Goal: Information Seeking & Learning: Learn about a topic

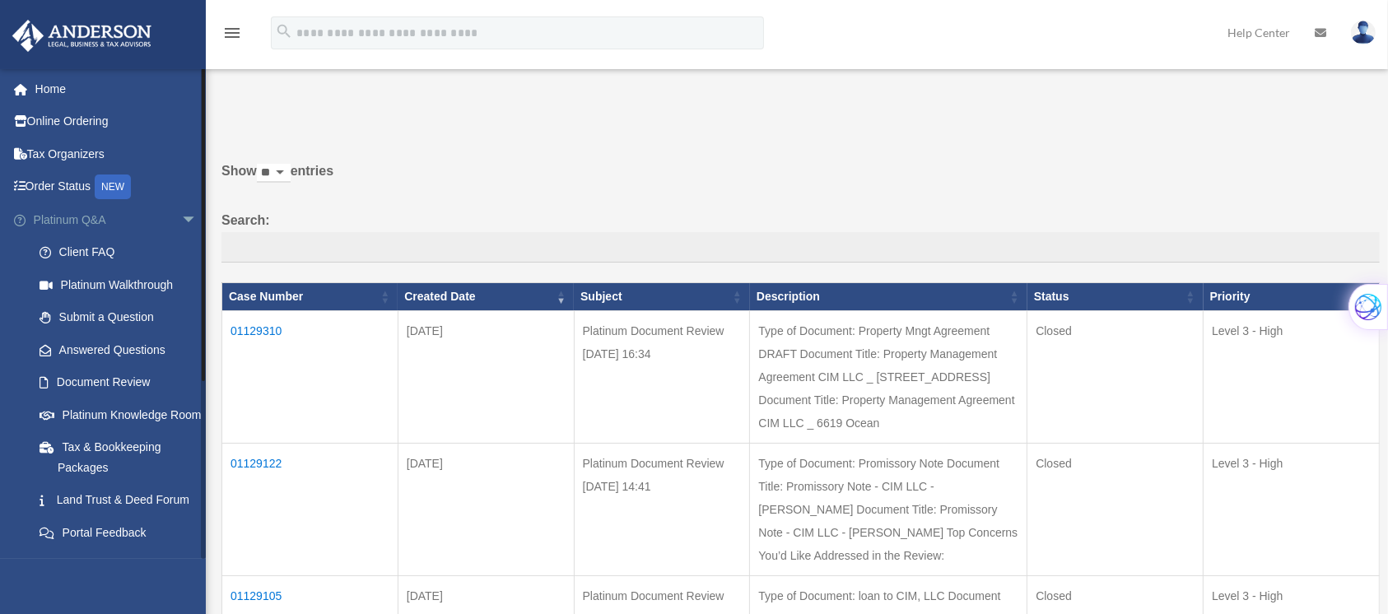
click at [86, 216] on link "Platinum Q&A arrow_drop_down" at bounding box center [117, 219] width 211 height 33
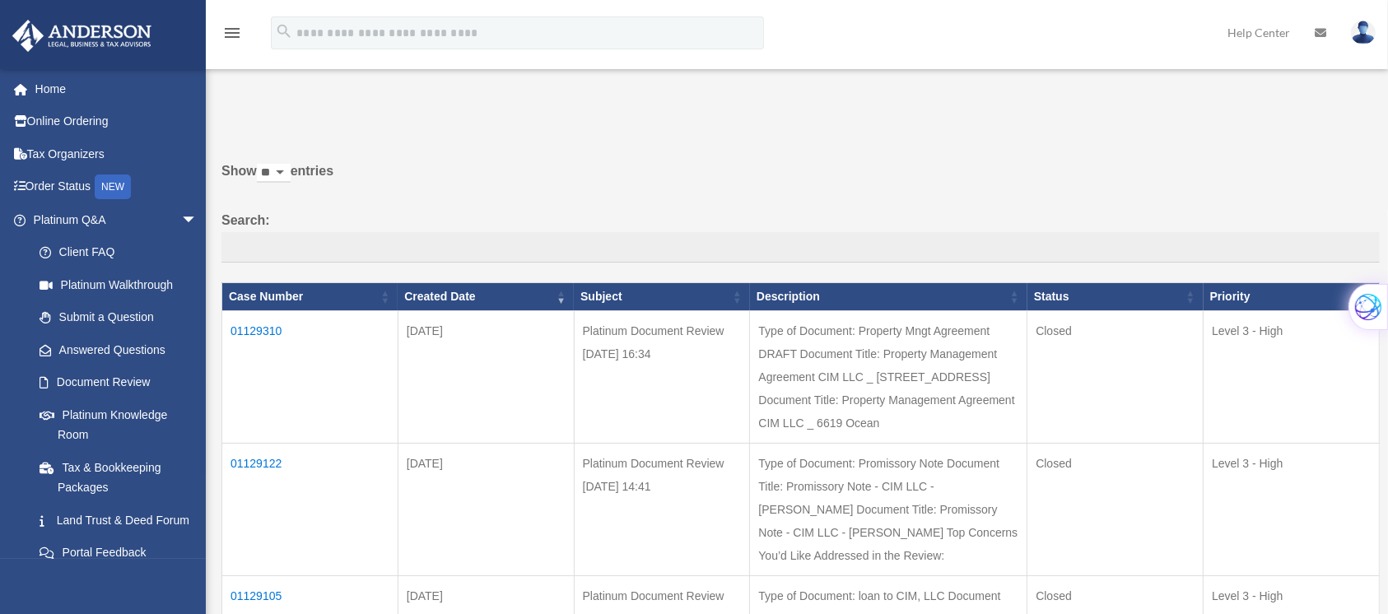
click at [263, 332] on td "01129310" at bounding box center [310, 377] width 176 height 133
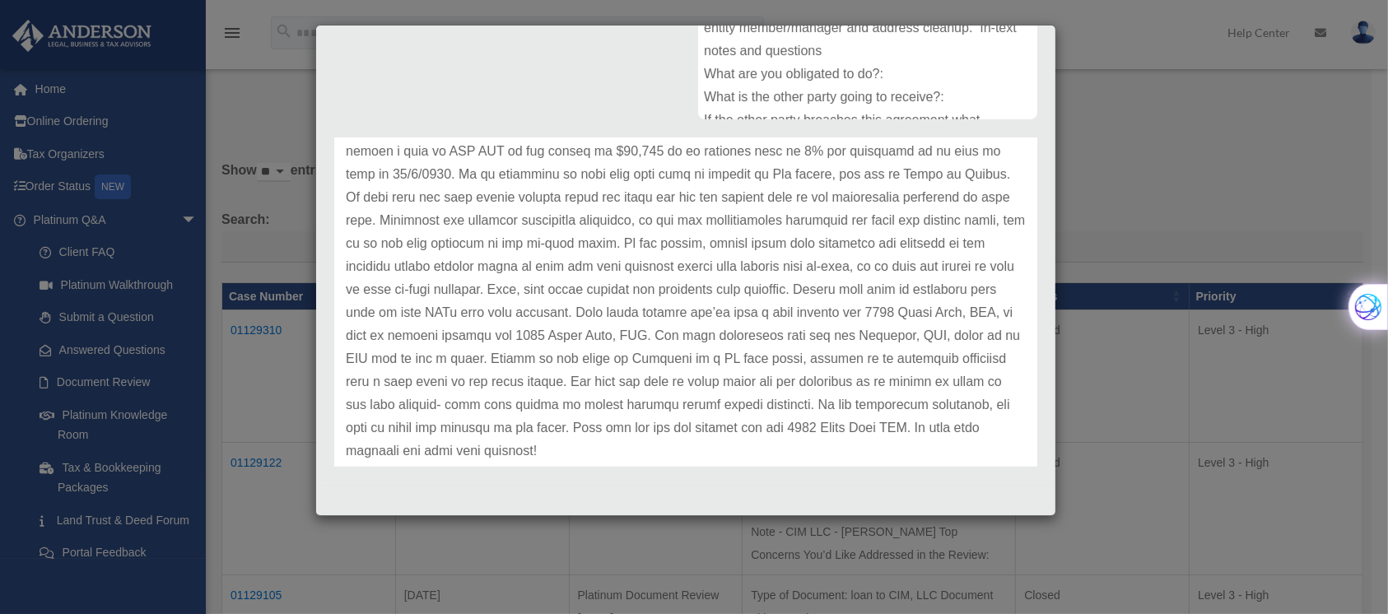
scroll to position [390, 0]
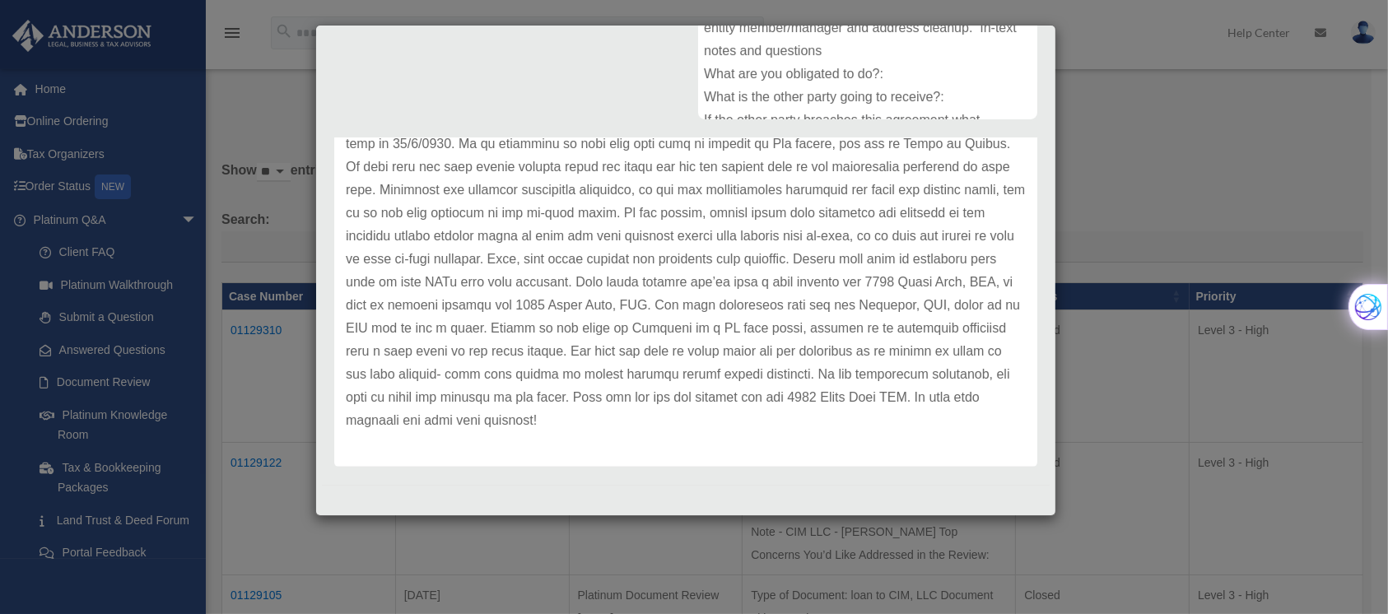
click at [1095, 426] on div "Case Detail × Platinum Document Review 09/30/2025 16:34 Case Number 01129310 Cr…" at bounding box center [694, 307] width 1388 height 614
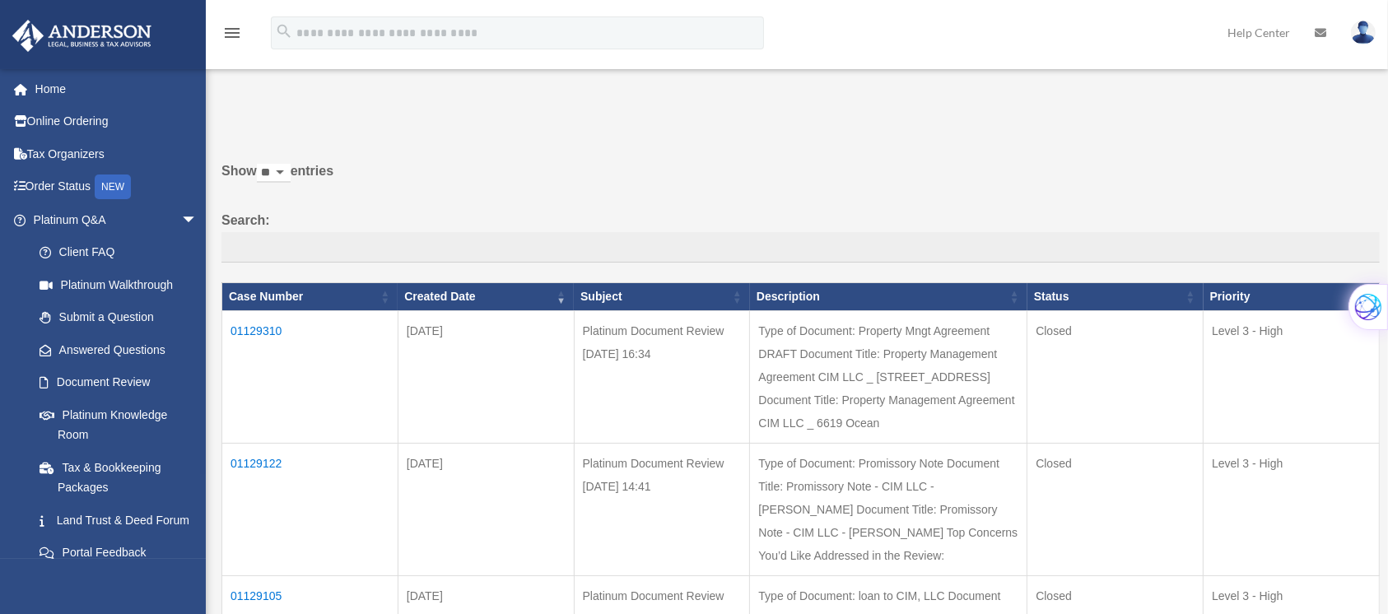
click at [271, 482] on td "01129122" at bounding box center [310, 510] width 176 height 133
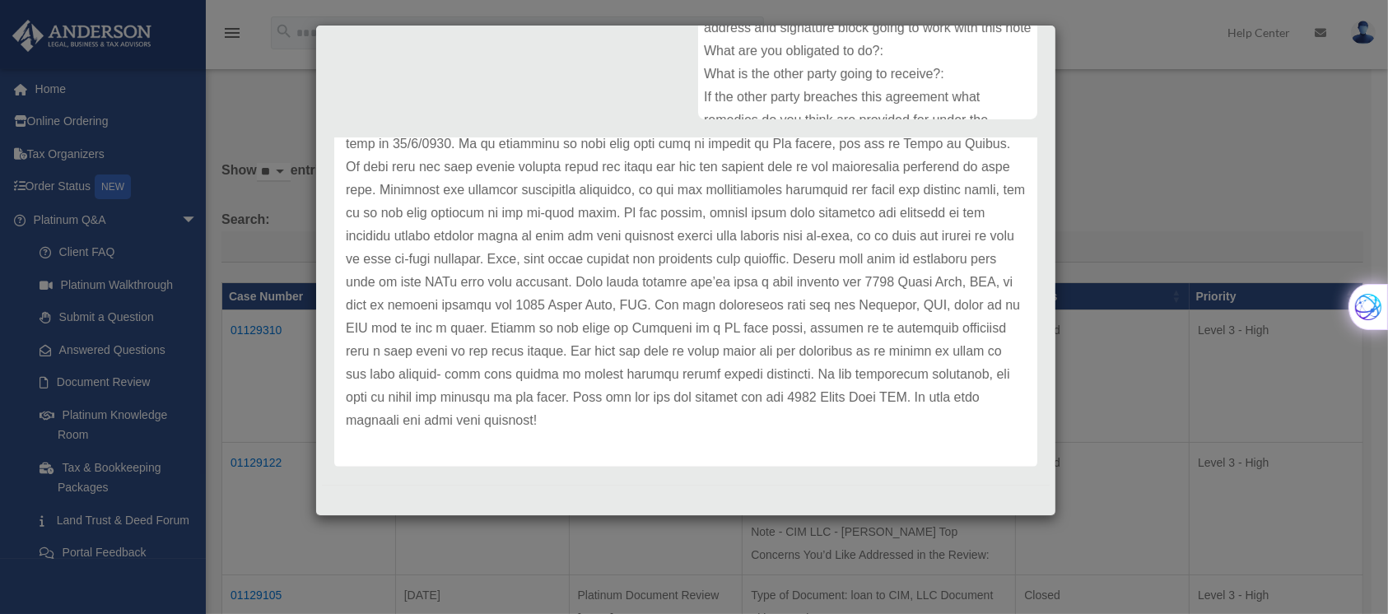
click at [1143, 393] on div "Case Detail × Platinum Document Review 09/30/2025 14:41 Case Number 01129122 Cr…" at bounding box center [694, 307] width 1388 height 614
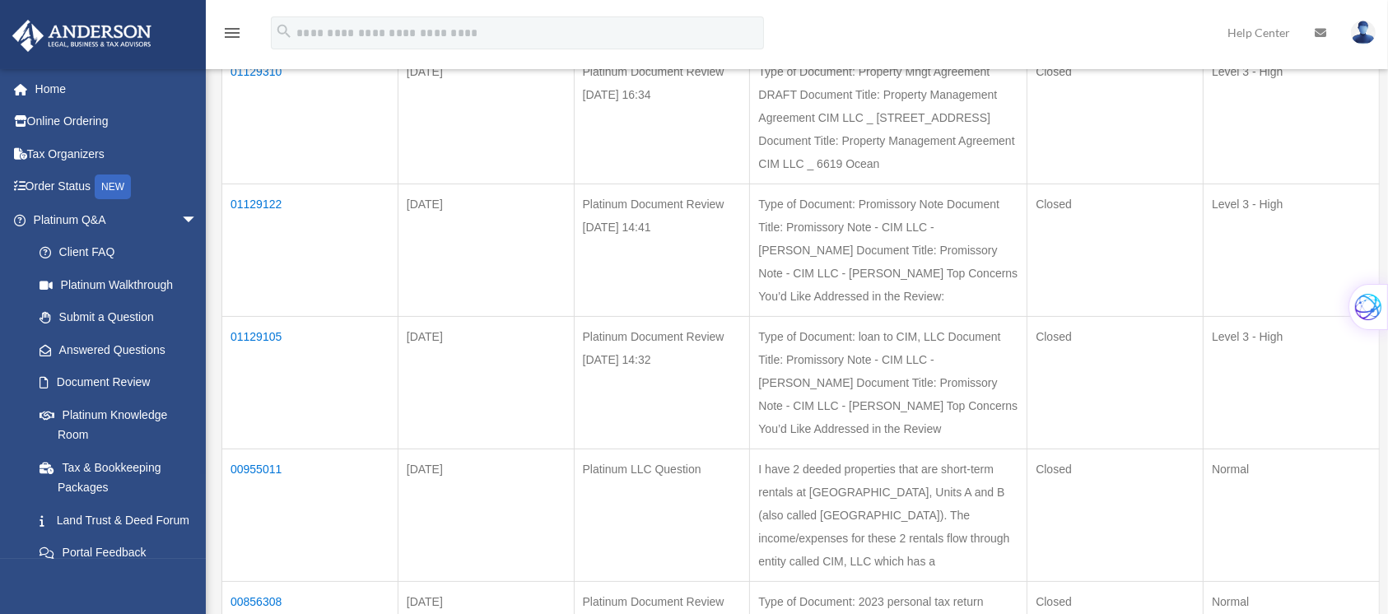
scroll to position [267, 0]
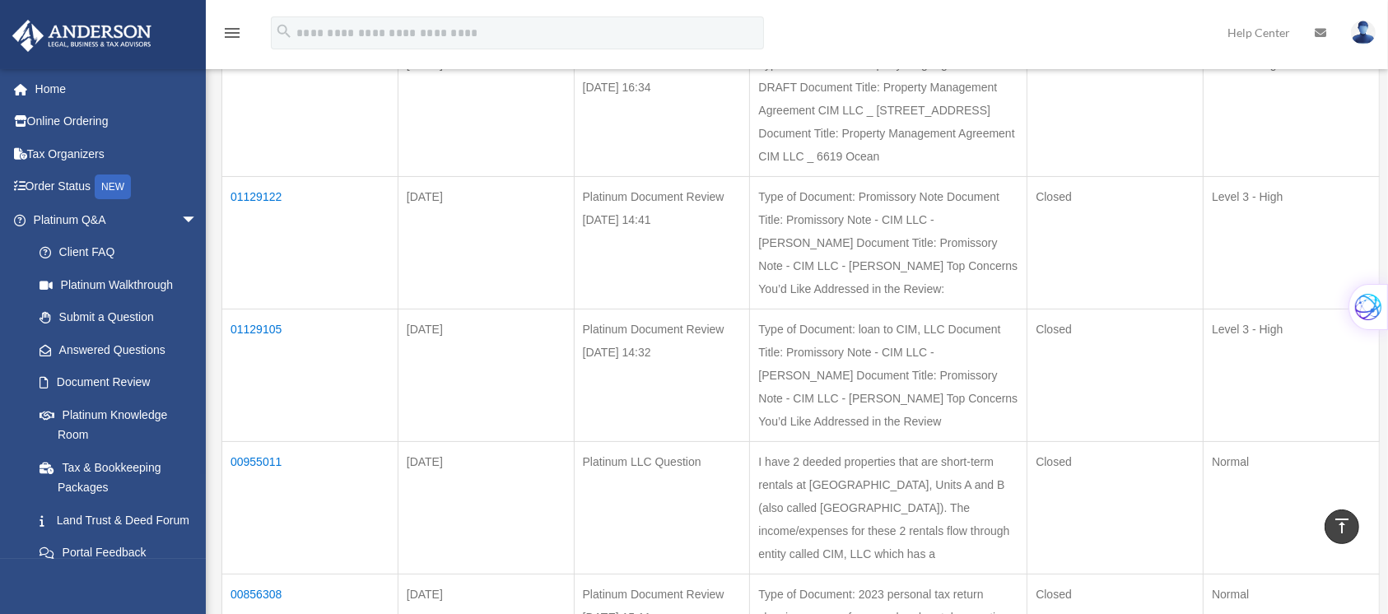
click at [263, 374] on td "01129105" at bounding box center [310, 376] width 176 height 133
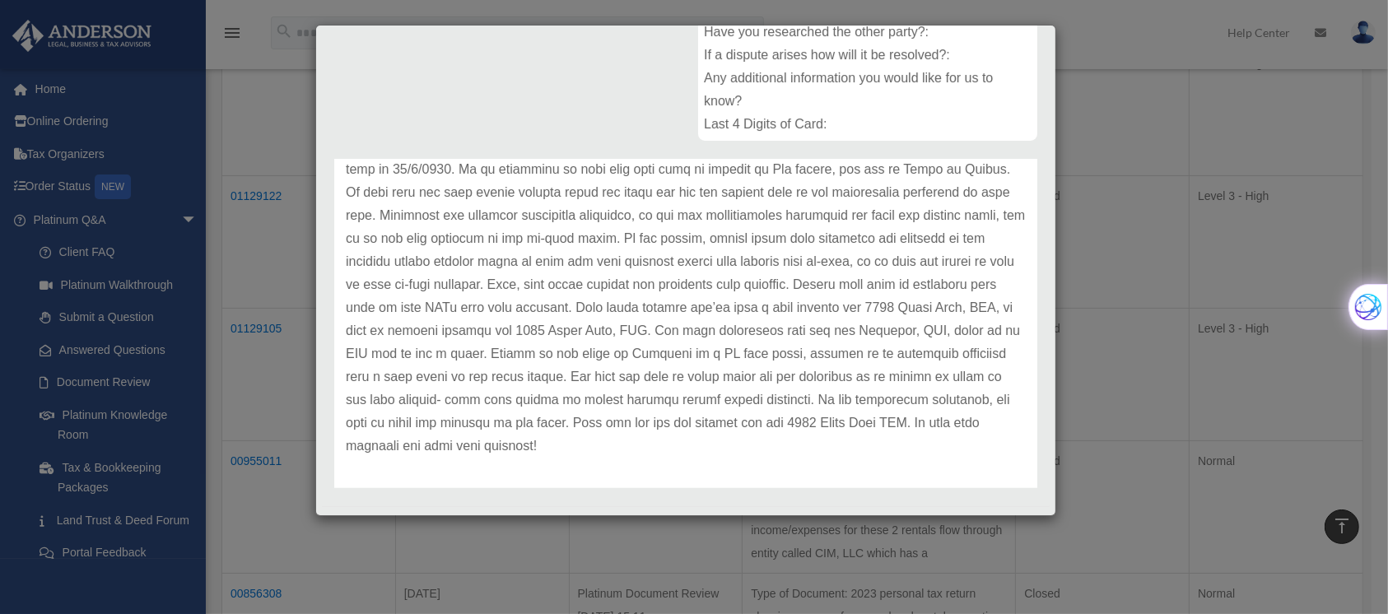
scroll to position [391, 0]
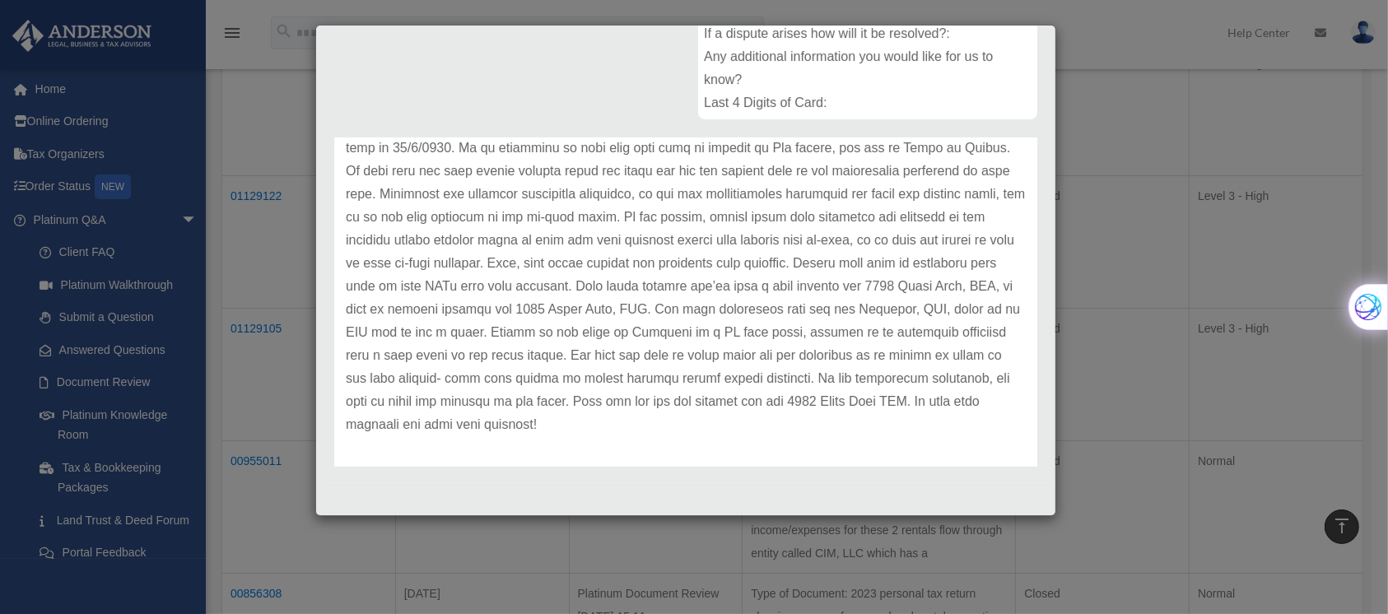
click at [1150, 73] on div "Case Detail × Platinum Document Review 09/30/2025 14:32 Case Number 01129105 Cr…" at bounding box center [694, 307] width 1388 height 614
